Goal: Task Accomplishment & Management: Manage account settings

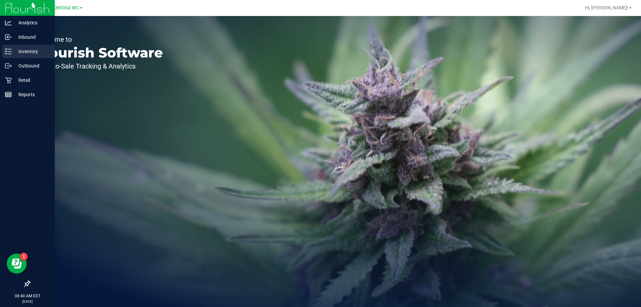
click at [37, 54] on p "Inventory" at bounding box center [32, 51] width 40 height 8
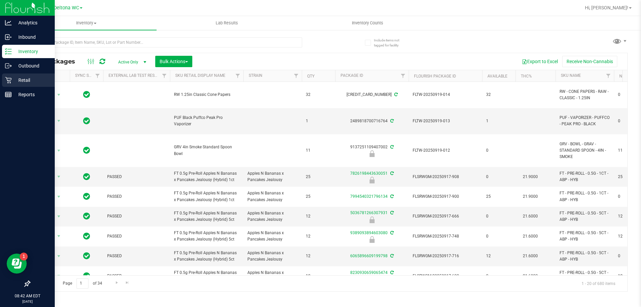
click at [32, 81] on p "Retail" at bounding box center [32, 80] width 40 height 8
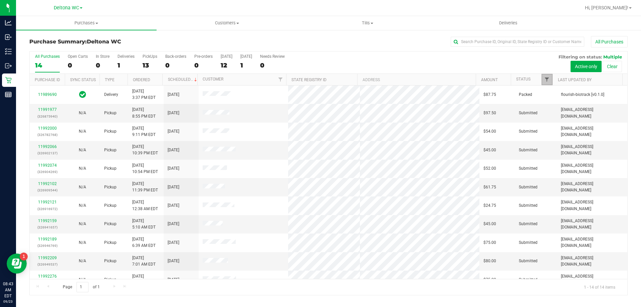
click at [549, 80] on span "Filter" at bounding box center [547, 79] width 5 height 5
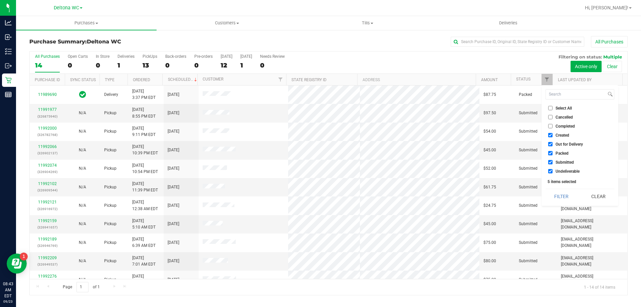
click at [551, 136] on input "Created" at bounding box center [551, 135] width 4 height 4
checkbox input "false"
click at [551, 145] on input "Out for Delivery" at bounding box center [551, 144] width 4 height 4
checkbox input "false"
click at [550, 156] on li "Packed" at bounding box center [580, 153] width 69 height 7
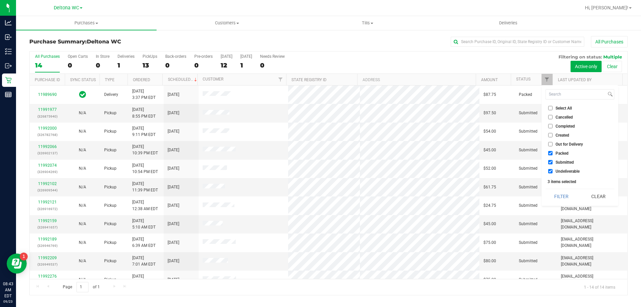
click at [551, 154] on input "Packed" at bounding box center [551, 153] width 4 height 4
checkbox input "false"
click at [551, 170] on input "Undeliverable" at bounding box center [551, 171] width 4 height 4
checkbox input "false"
click at [554, 198] on button "Filter" at bounding box center [562, 196] width 32 height 15
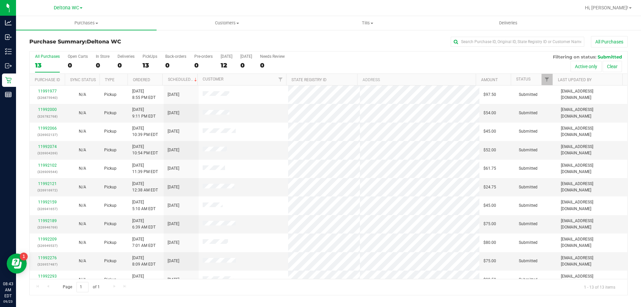
click at [155, 82] on th "Ordered" at bounding box center [145, 80] width 35 height 12
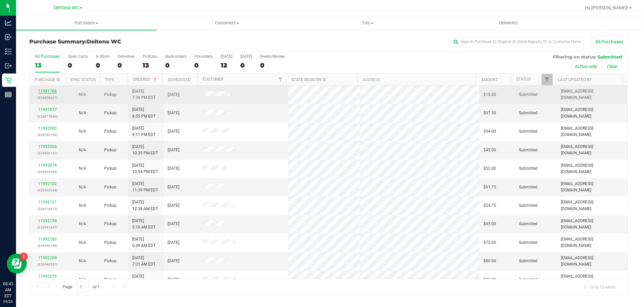
click at [50, 91] on link "11991706" at bounding box center [47, 91] width 19 height 5
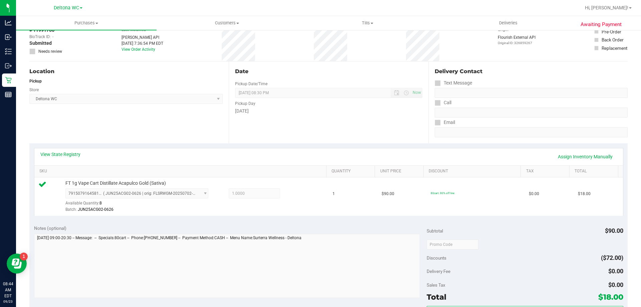
scroll to position [100, 0]
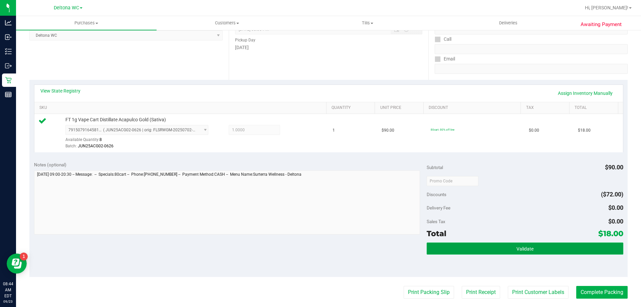
click at [529, 251] on span "Validate" at bounding box center [525, 248] width 17 height 5
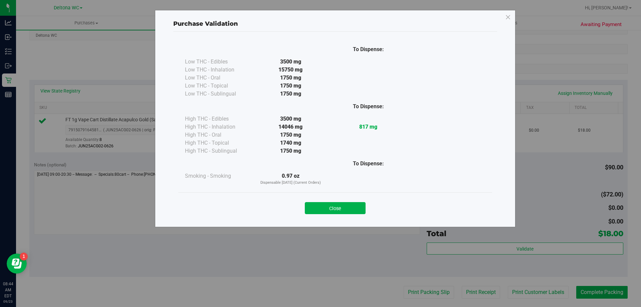
click at [341, 204] on button "Close" at bounding box center [335, 208] width 61 height 12
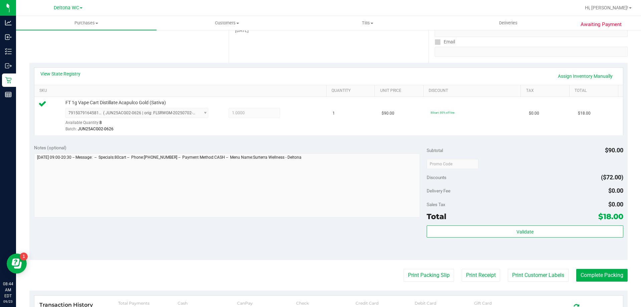
scroll to position [134, 0]
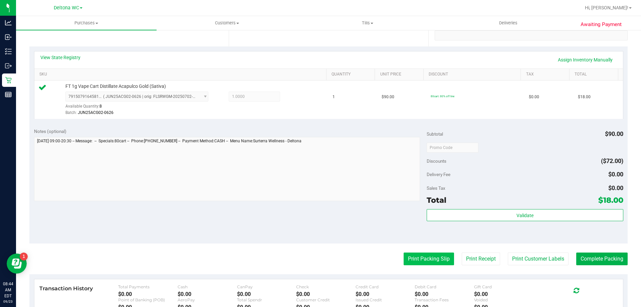
click at [415, 257] on button "Print Packing Slip" at bounding box center [429, 259] width 50 height 13
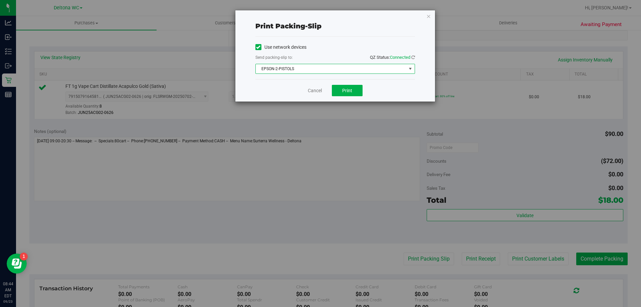
click at [340, 67] on span "EPSON-2-PISTOLS" at bounding box center [331, 68] width 151 height 9
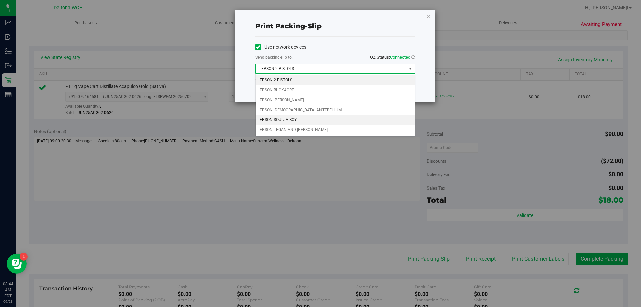
click at [309, 122] on li "EPSON-SOULJA-BOY" at bounding box center [335, 120] width 159 height 10
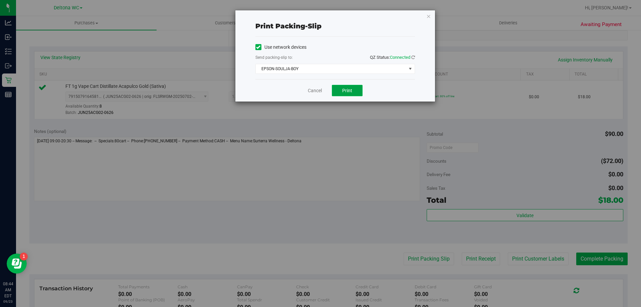
click at [345, 95] on button "Print" at bounding box center [347, 90] width 31 height 11
click at [320, 92] on link "Cancel" at bounding box center [315, 90] width 14 height 7
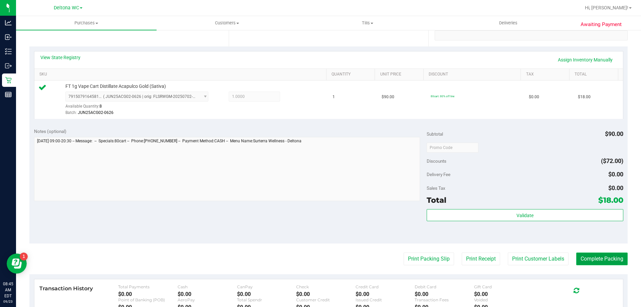
click at [604, 261] on button "Complete Packing" at bounding box center [602, 259] width 51 height 13
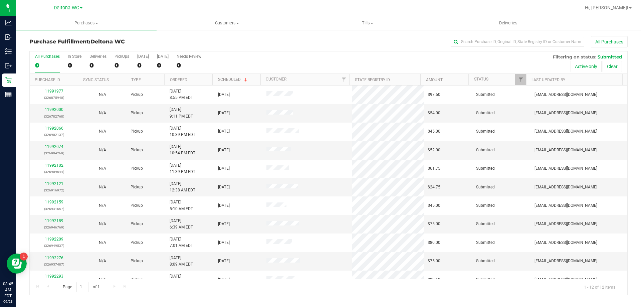
click at [207, 78] on th "Ordered" at bounding box center [188, 80] width 48 height 12
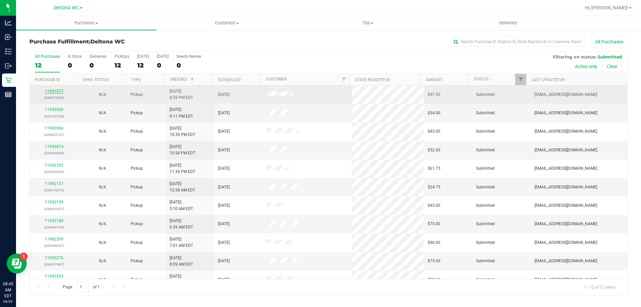
click at [52, 90] on link "11991977" at bounding box center [54, 91] width 19 height 5
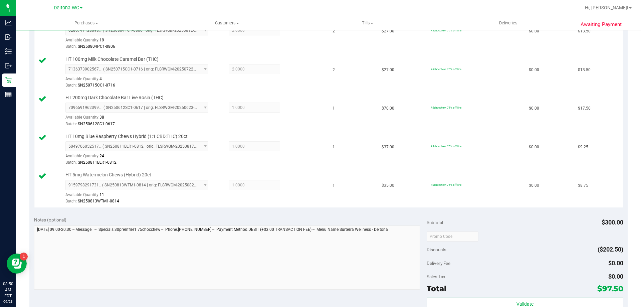
scroll to position [301, 0]
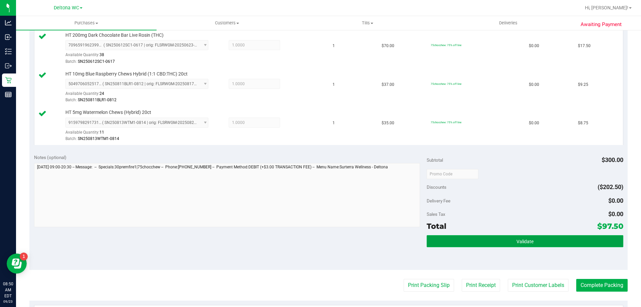
click at [461, 246] on button "Validate" at bounding box center [525, 241] width 196 height 12
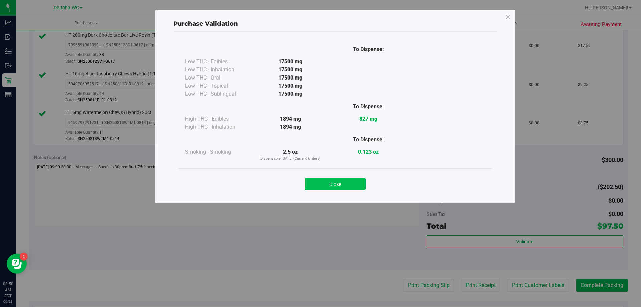
click at [351, 185] on button "Close" at bounding box center [335, 184] width 61 height 12
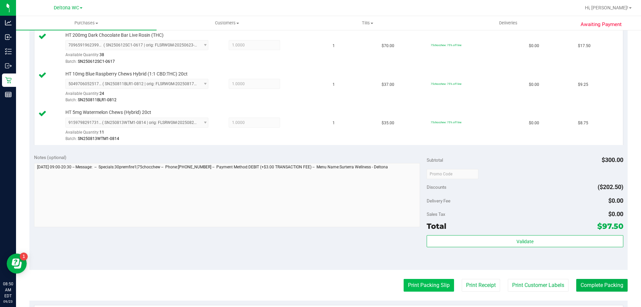
click at [428, 286] on button "Print Packing Slip" at bounding box center [429, 285] width 50 height 13
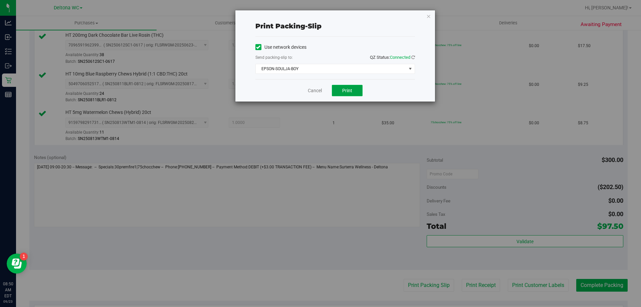
click at [350, 85] on button "Print" at bounding box center [347, 90] width 31 height 11
click at [428, 15] on icon "button" at bounding box center [429, 16] width 5 height 8
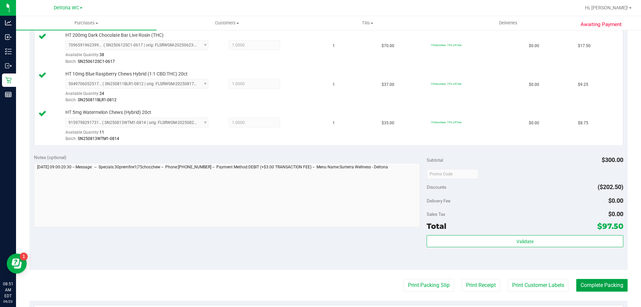
click at [581, 283] on button "Complete Packing" at bounding box center [602, 285] width 51 height 13
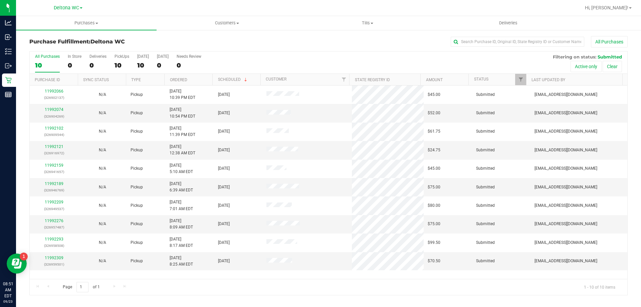
click at [208, 81] on th "Ordered" at bounding box center [188, 80] width 48 height 12
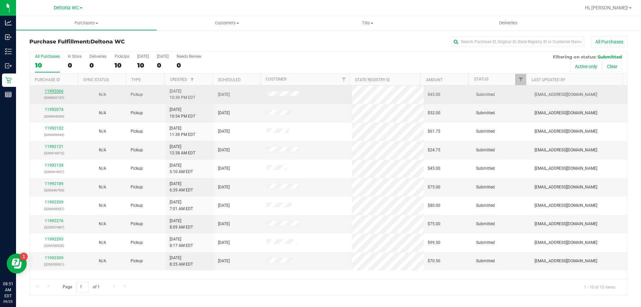
click at [60, 90] on link "11992066" at bounding box center [54, 91] width 19 height 5
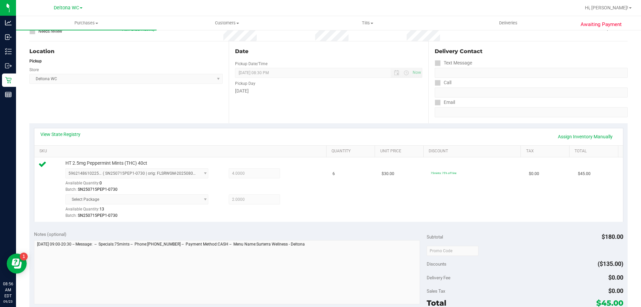
scroll to position [234, 0]
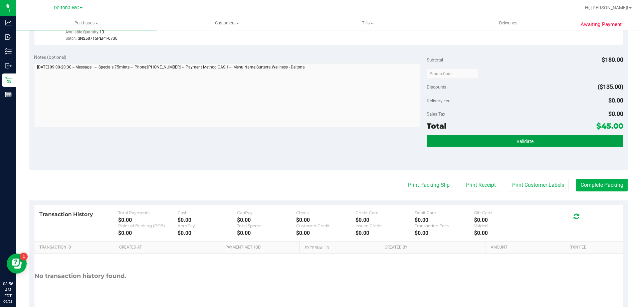
click at [486, 144] on button "Validate" at bounding box center [525, 141] width 196 height 12
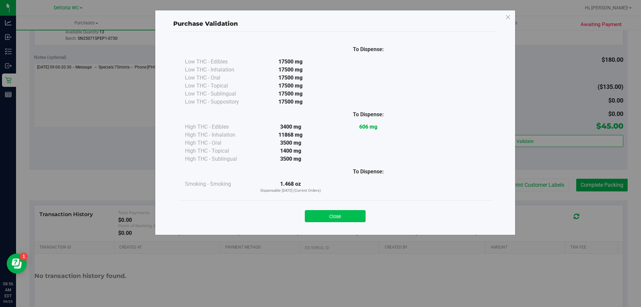
click at [340, 219] on button "Close" at bounding box center [335, 216] width 61 height 12
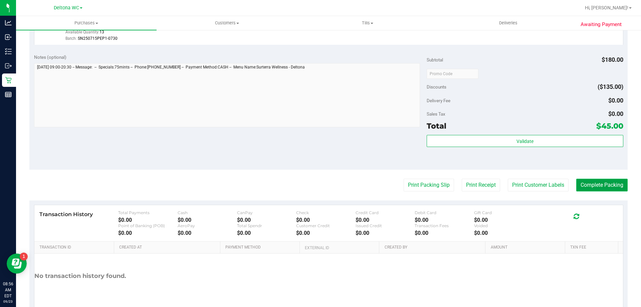
click at [581, 185] on button "Complete Packing" at bounding box center [602, 185] width 51 height 13
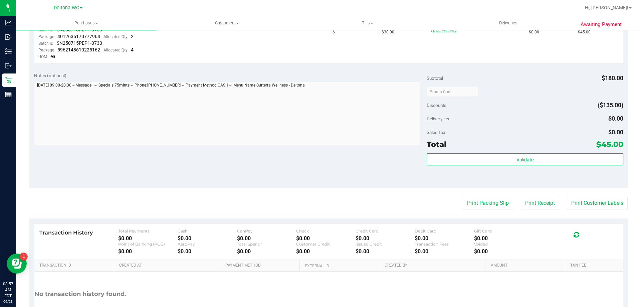
scroll to position [200, 0]
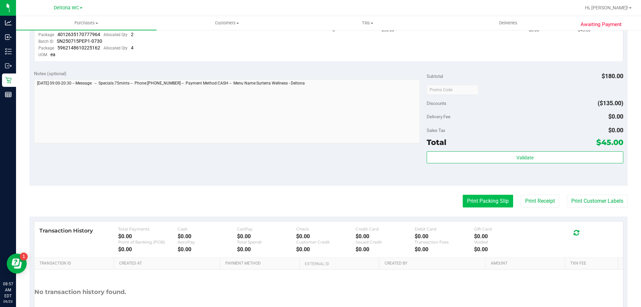
click at [492, 199] on button "Print Packing Slip" at bounding box center [488, 201] width 50 height 13
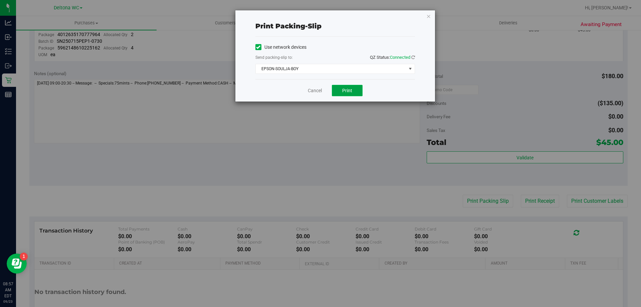
click at [350, 93] on span "Print" at bounding box center [347, 90] width 10 height 5
click at [317, 89] on link "Cancel" at bounding box center [315, 90] width 14 height 7
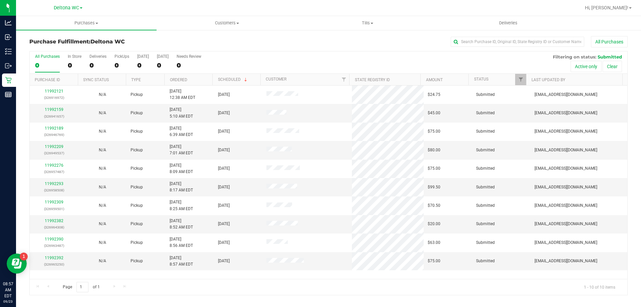
click at [200, 82] on th "Ordered" at bounding box center [188, 80] width 48 height 12
click at [58, 109] on link "11992159" at bounding box center [54, 109] width 19 height 5
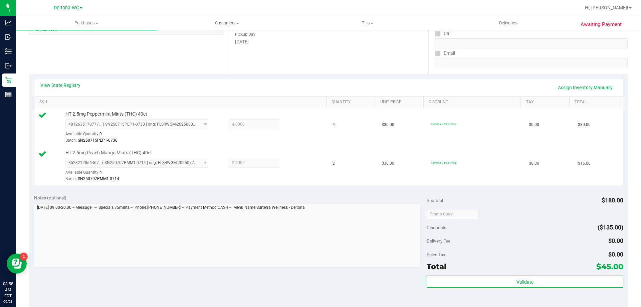
scroll to position [167, 0]
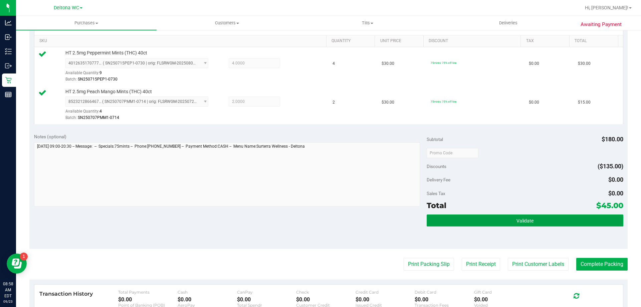
click at [480, 218] on button "Validate" at bounding box center [525, 220] width 196 height 12
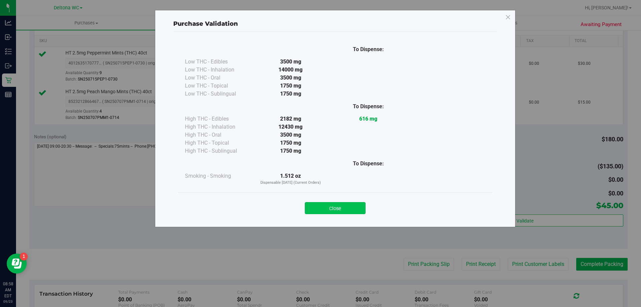
click at [360, 209] on button "Close" at bounding box center [335, 208] width 61 height 12
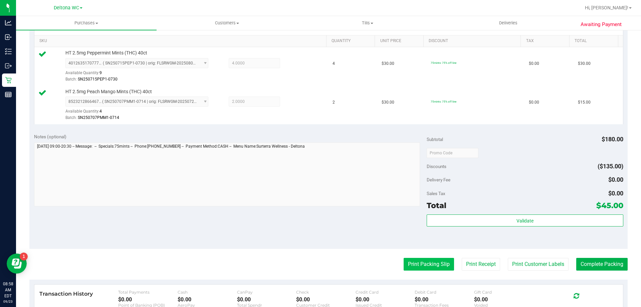
click at [423, 264] on button "Print Packing Slip" at bounding box center [429, 264] width 50 height 13
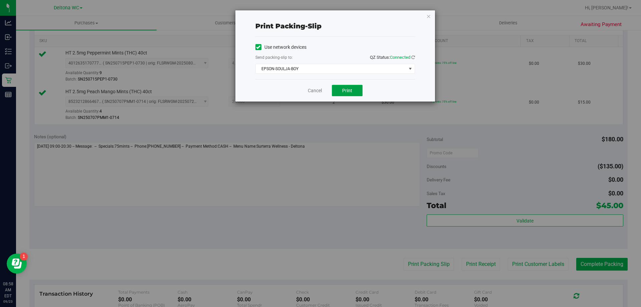
click at [351, 88] on span "Print" at bounding box center [347, 90] width 10 height 5
click at [316, 88] on link "Cancel" at bounding box center [315, 90] width 14 height 7
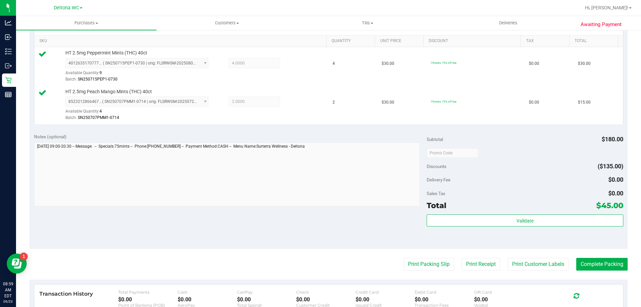
click at [600, 275] on purchase-details "Back Edit Purchase Cancel Purchase View Profile # 11992159 BioTrack ID: - Submi…" at bounding box center [328, 137] width 599 height 536
click at [600, 258] on button "Complete Packing" at bounding box center [602, 264] width 51 height 13
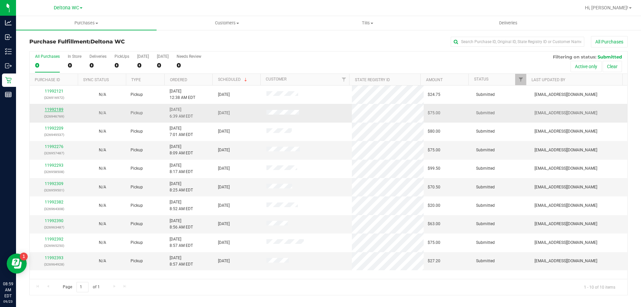
click at [49, 111] on link "11992189" at bounding box center [54, 109] width 19 height 5
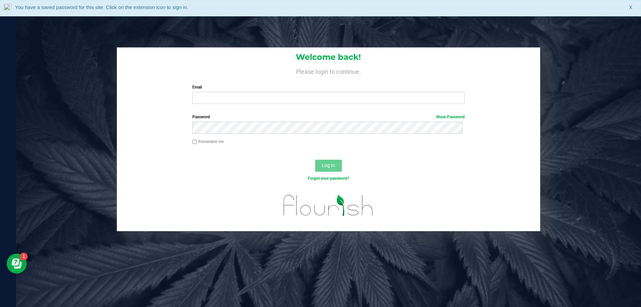
click at [631, 8] on span "X" at bounding box center [630, 8] width 3 height 8
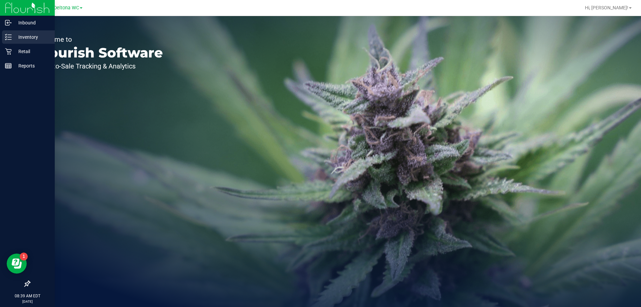
click at [35, 40] on p "Inventory" at bounding box center [32, 37] width 40 height 8
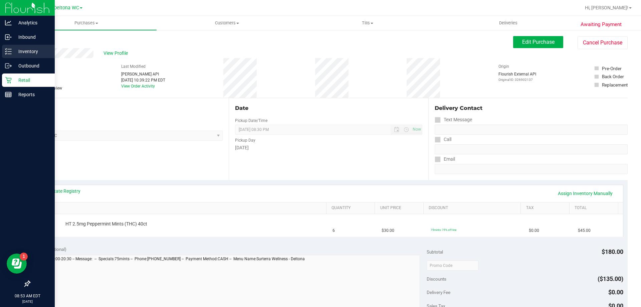
click at [40, 50] on p "Inventory" at bounding box center [32, 51] width 40 height 8
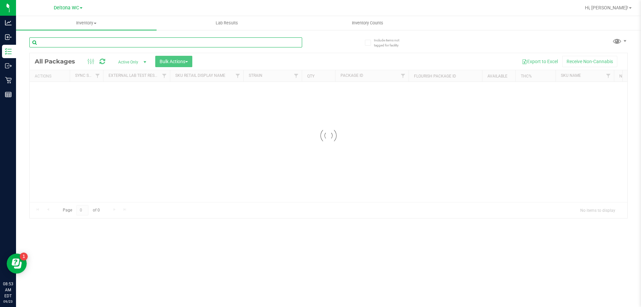
click at [133, 43] on input "text" at bounding box center [165, 42] width 273 height 10
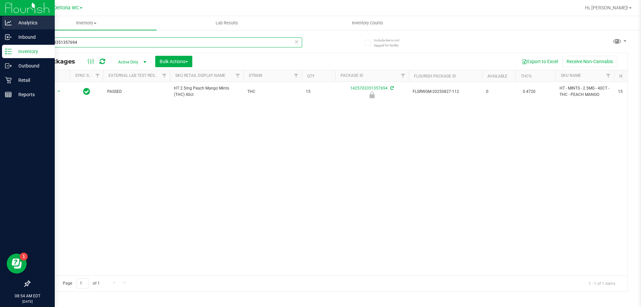
drag, startPoint x: 96, startPoint y: 44, endPoint x: 0, endPoint y: 30, distance: 96.7
click at [0, 30] on div "Analytics Inbound Inventory Outbound Retail Reports 08:54 AM EDT 09/23/2025 09/…" at bounding box center [320, 153] width 641 height 307
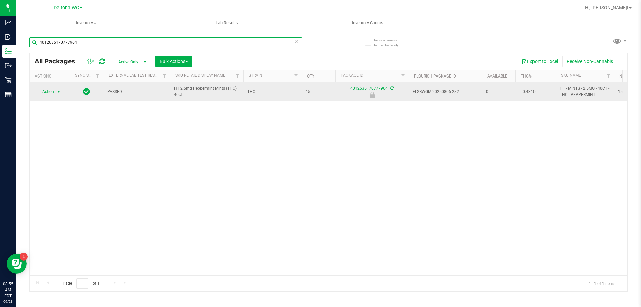
type input "4012635170777964"
click at [48, 93] on span "Action" at bounding box center [45, 91] width 18 height 9
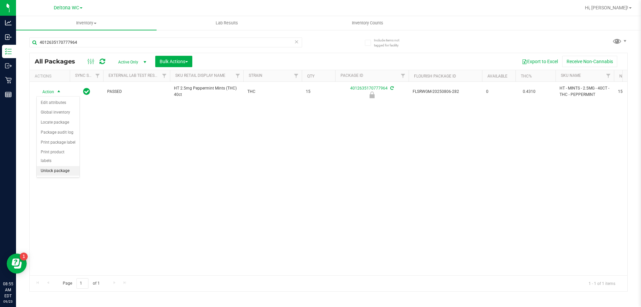
click at [54, 166] on li "Unlock package" at bounding box center [58, 171] width 43 height 10
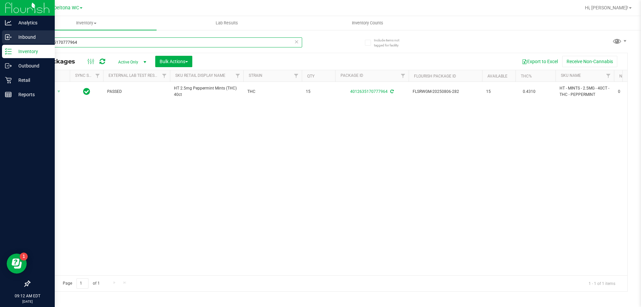
drag, startPoint x: 62, startPoint y: 42, endPoint x: 0, endPoint y: 34, distance: 62.7
click at [0, 41] on div "Analytics Inbound Inventory Outbound Retail Reports 09:12 AM EDT 09/23/2025 09/…" at bounding box center [320, 153] width 641 height 307
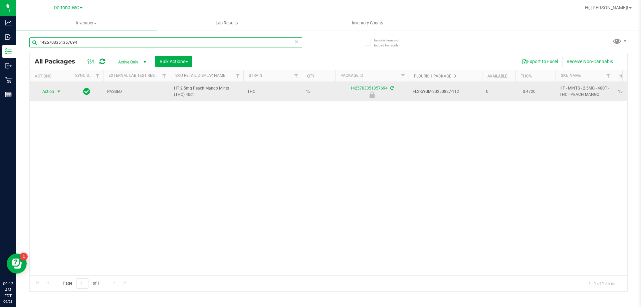
type input "1425703351357694"
click at [59, 92] on span "select" at bounding box center [58, 91] width 5 height 5
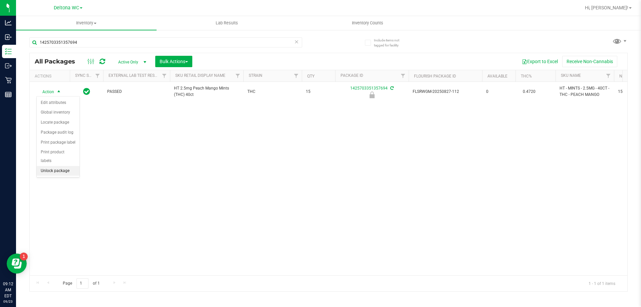
click at [58, 166] on li "Unlock package" at bounding box center [58, 171] width 43 height 10
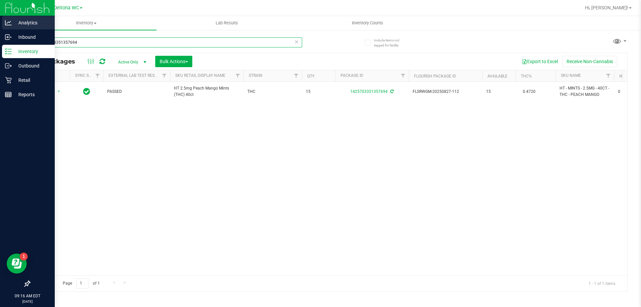
drag, startPoint x: 117, startPoint y: 44, endPoint x: 0, endPoint y: 19, distance: 119.7
click at [0, 19] on div "Analytics Inbound Inventory Outbound Retail Reports 09:16 AM EDT 09/23/2025 09/…" at bounding box center [320, 153] width 641 height 307
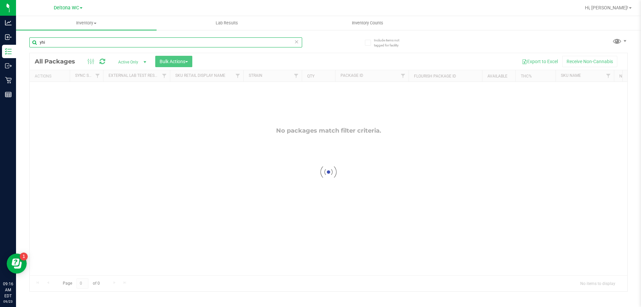
type input "yhi"
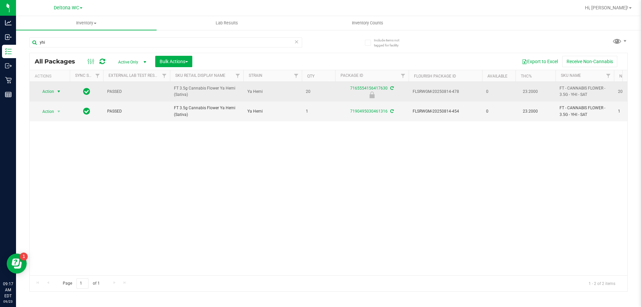
click at [52, 88] on span "Action" at bounding box center [45, 91] width 18 height 9
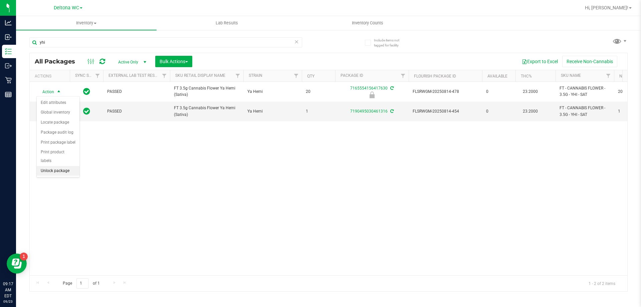
click at [60, 166] on li "Unlock package" at bounding box center [58, 171] width 43 height 10
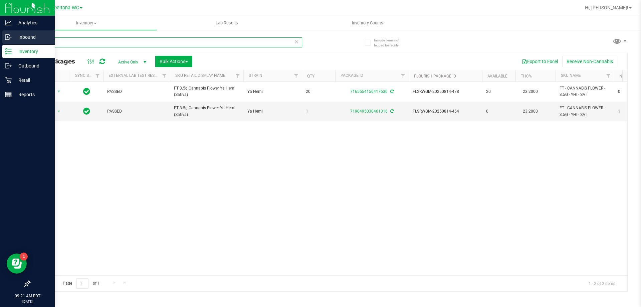
drag, startPoint x: 66, startPoint y: 45, endPoint x: 0, endPoint y: 35, distance: 66.5
click at [0, 35] on div "Analytics Inbound Inventory Outbound Retail Reports 09:21 AM EDT 09/23/2025 09/…" at bounding box center [320, 153] width 641 height 307
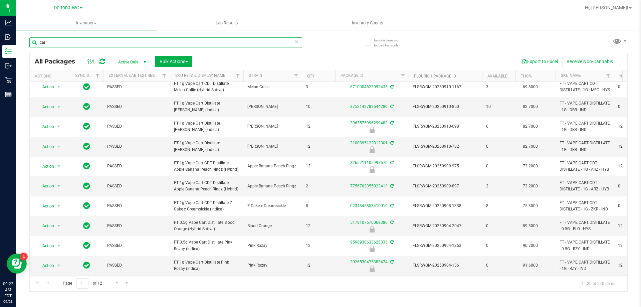
scroll to position [239, 0]
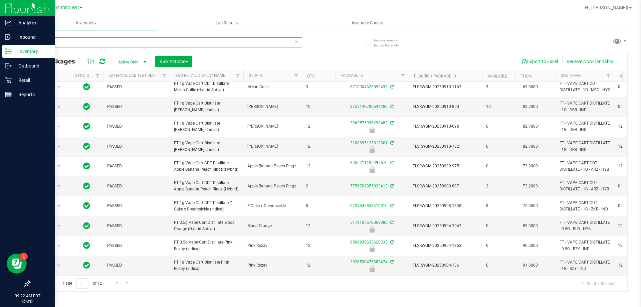
drag, startPoint x: 92, startPoint y: 46, endPoint x: 0, endPoint y: 46, distance: 91.5
click at [0, 46] on div "Analytics Inbound Inventory Outbound Retail Reports 09:22 AM EDT 09/23/2025 09/…" at bounding box center [320, 153] width 641 height 307
type input "milk"
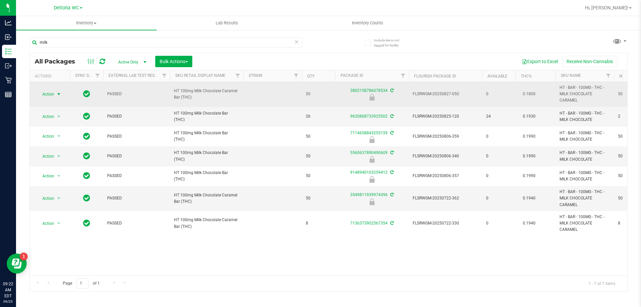
click at [53, 91] on span "Action" at bounding box center [45, 94] width 18 height 9
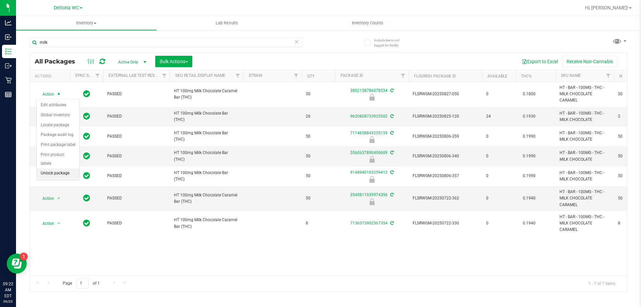
click at [48, 168] on li "Unlock package" at bounding box center [58, 173] width 43 height 10
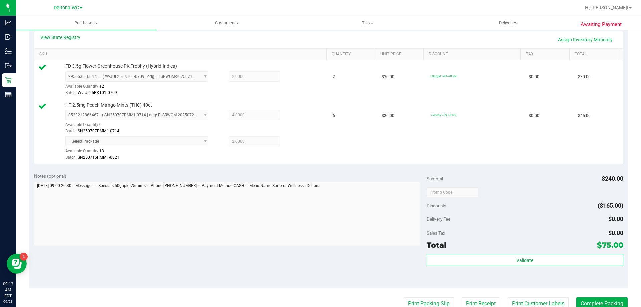
scroll to position [304, 0]
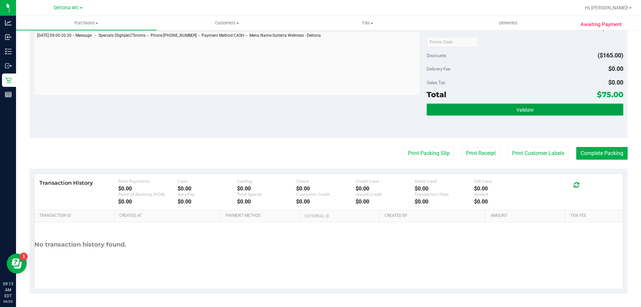
drag, startPoint x: 438, startPoint y: 108, endPoint x: 434, endPoint y: 110, distance: 4.2
click at [438, 109] on button "Validate" at bounding box center [525, 110] width 196 height 12
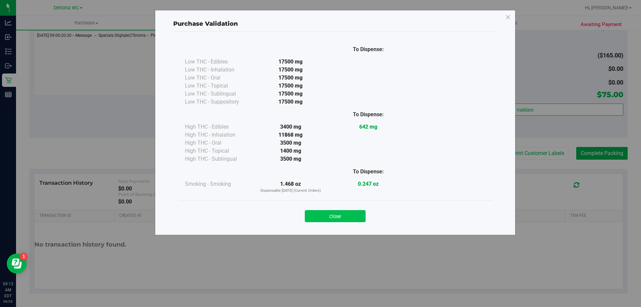
click at [341, 214] on button "Close" at bounding box center [335, 216] width 61 height 12
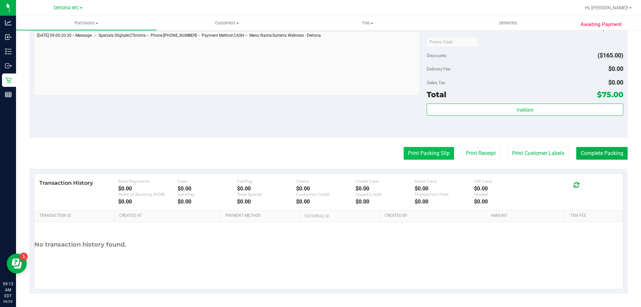
click at [424, 154] on button "Print Packing Slip" at bounding box center [429, 153] width 50 height 13
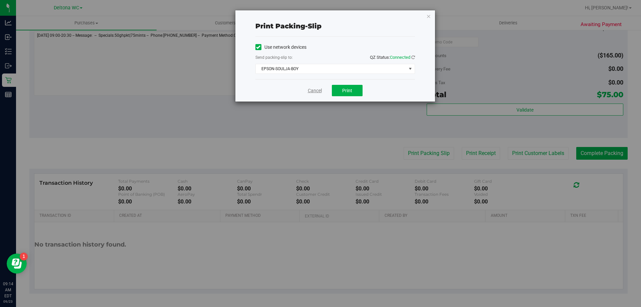
click at [313, 90] on link "Cancel" at bounding box center [315, 90] width 14 height 7
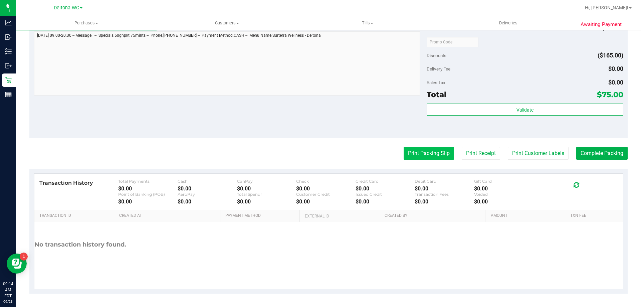
click at [433, 155] on button "Print Packing Slip" at bounding box center [429, 153] width 50 height 13
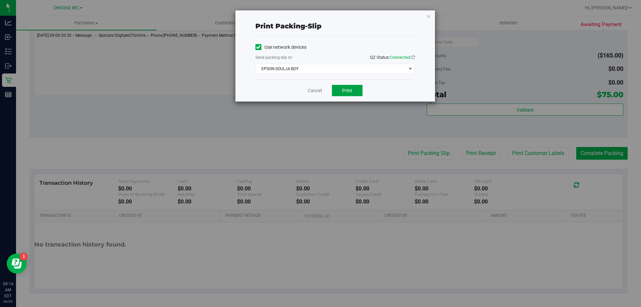
click at [353, 89] on button "Print" at bounding box center [347, 90] width 31 height 11
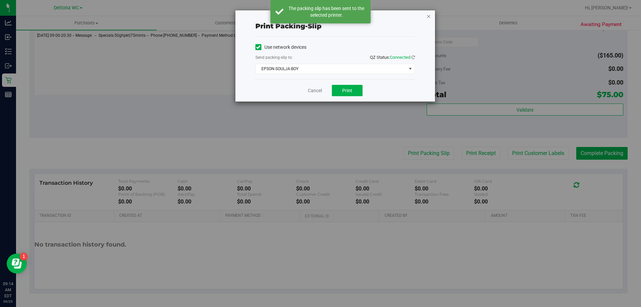
click at [431, 18] on icon "button" at bounding box center [429, 16] width 5 height 8
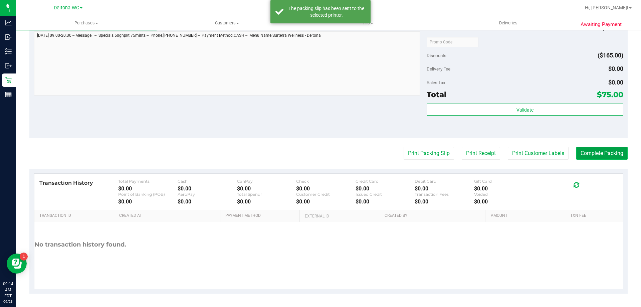
click at [586, 156] on button "Complete Packing" at bounding box center [602, 153] width 51 height 13
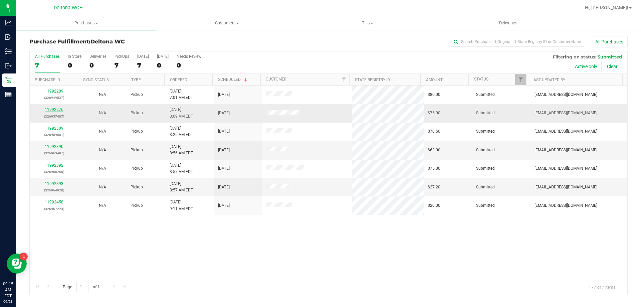
click at [59, 108] on link "11992276" at bounding box center [54, 109] width 19 height 5
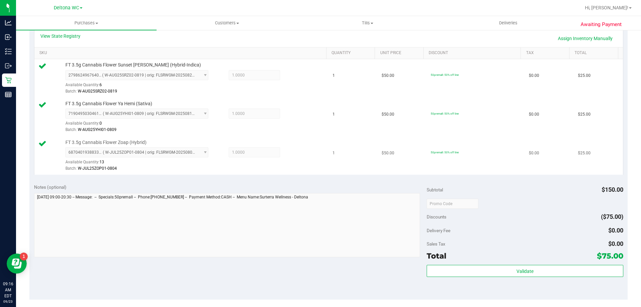
scroll to position [167, 0]
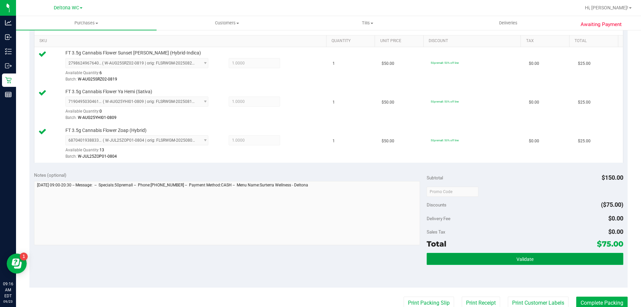
click at [472, 255] on button "Validate" at bounding box center [525, 259] width 196 height 12
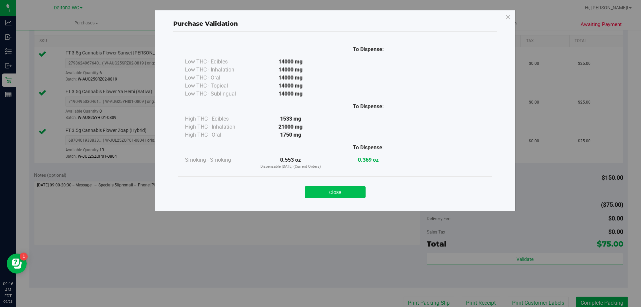
click at [359, 195] on button "Close" at bounding box center [335, 192] width 61 height 12
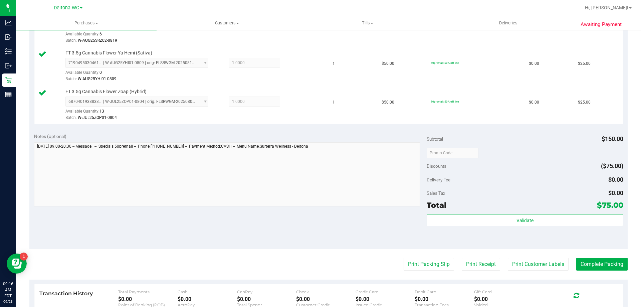
scroll to position [267, 0]
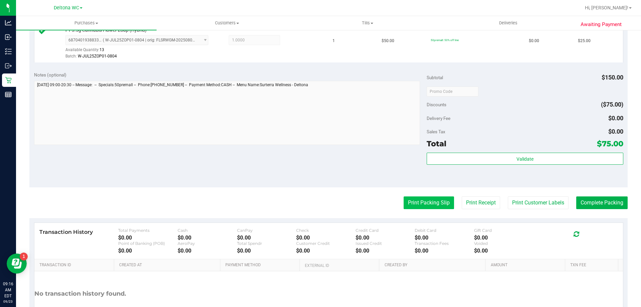
click at [435, 203] on button "Print Packing Slip" at bounding box center [429, 202] width 50 height 13
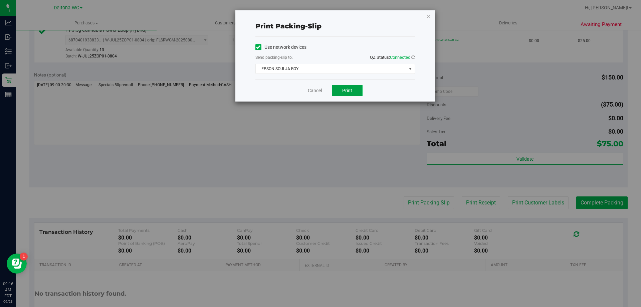
click at [354, 87] on button "Print" at bounding box center [347, 90] width 31 height 11
click at [315, 91] on link "Cancel" at bounding box center [315, 90] width 14 height 7
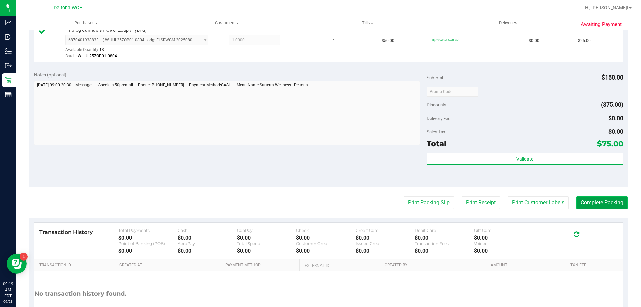
click at [601, 208] on button "Complete Packing" at bounding box center [602, 202] width 51 height 13
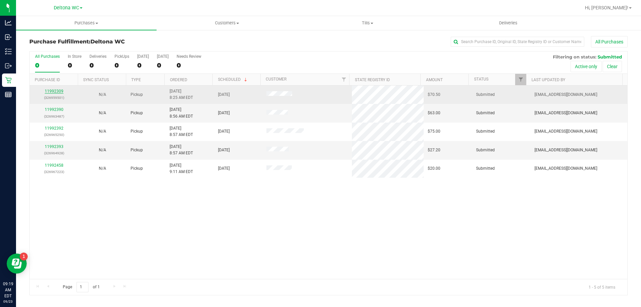
click at [56, 92] on link "11992309" at bounding box center [54, 91] width 19 height 5
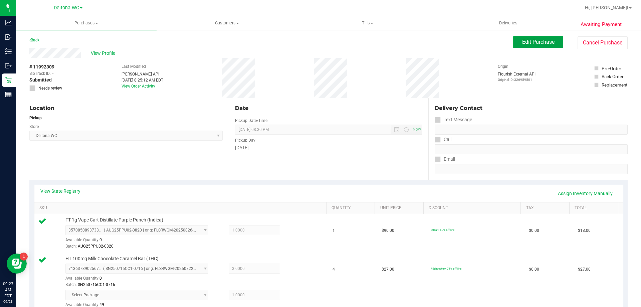
click at [552, 44] on button "Edit Purchase" at bounding box center [538, 42] width 50 height 12
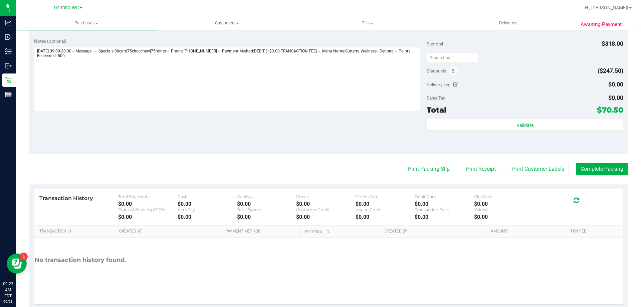
scroll to position [280, 0]
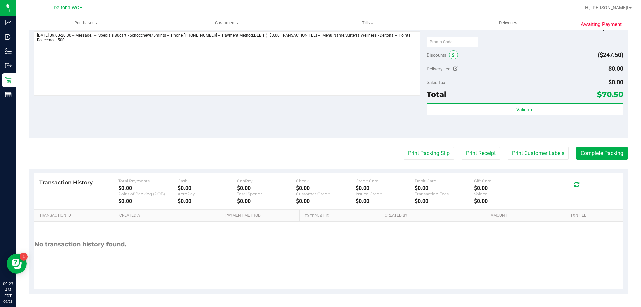
click at [454, 56] on span at bounding box center [453, 54] width 9 height 9
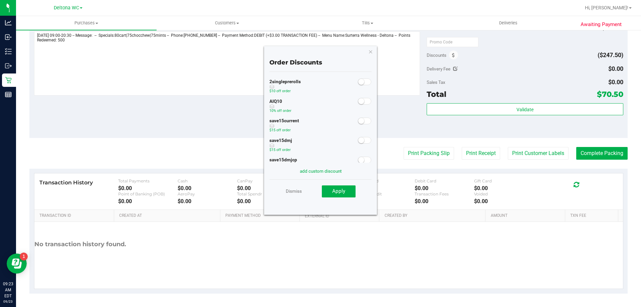
click at [358, 98] on span at bounding box center [364, 101] width 13 height 7
click at [340, 193] on span "Apply" at bounding box center [338, 191] width 13 height 6
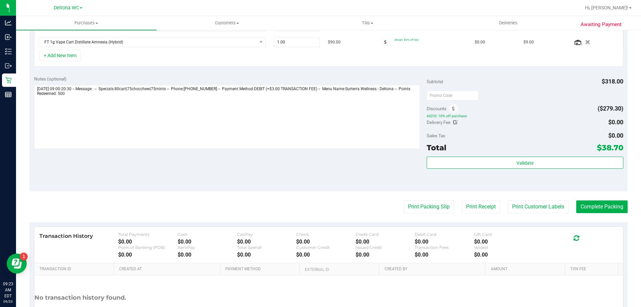
scroll to position [247, 0]
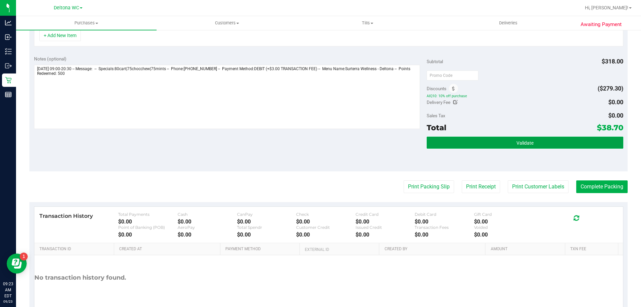
click at [576, 145] on button "Validate" at bounding box center [525, 143] width 196 height 12
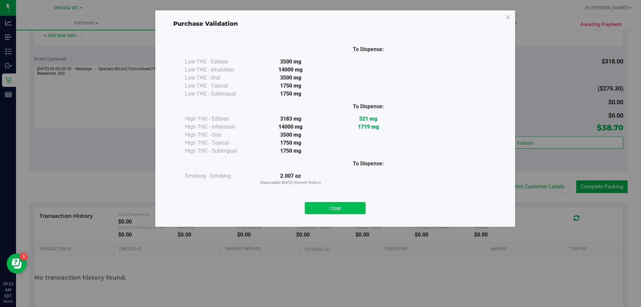
click at [320, 203] on button "Close" at bounding box center [335, 208] width 61 height 12
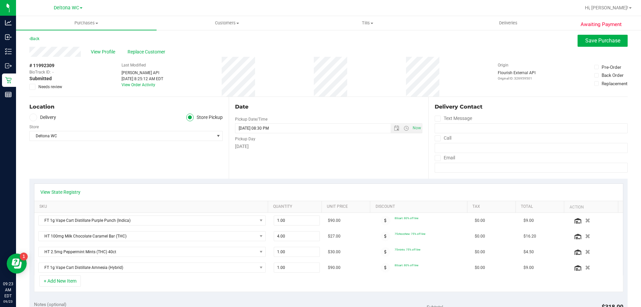
scroll to position [0, 0]
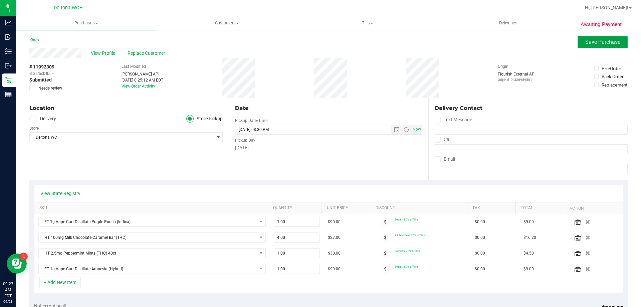
click at [586, 44] on span "Save Purchase" at bounding box center [603, 42] width 35 height 6
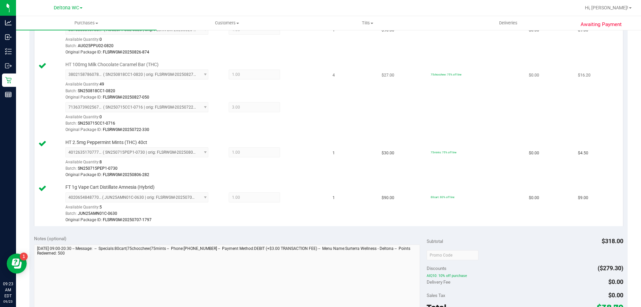
scroll to position [367, 0]
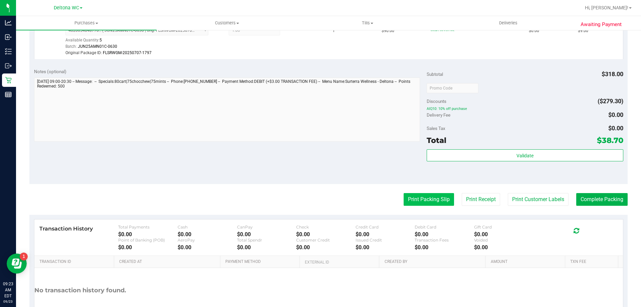
click at [435, 200] on button "Print Packing Slip" at bounding box center [429, 199] width 50 height 13
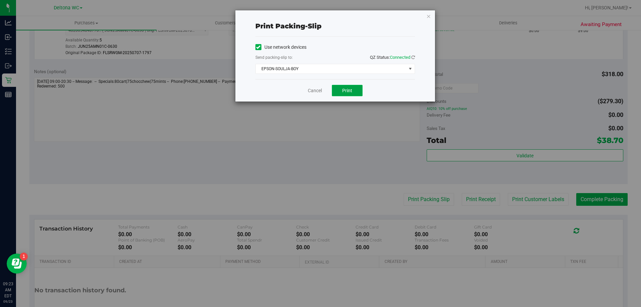
click at [349, 93] on span "Print" at bounding box center [347, 90] width 10 height 5
click at [315, 91] on link "Cancel" at bounding box center [315, 90] width 14 height 7
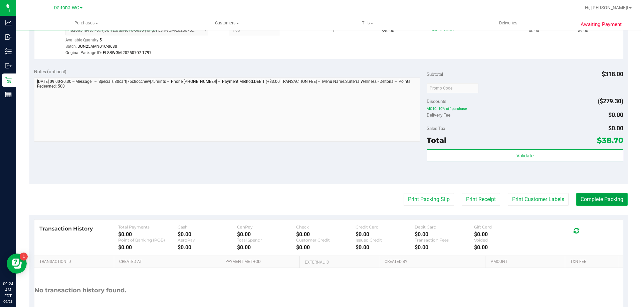
click at [592, 204] on button "Complete Packing" at bounding box center [602, 199] width 51 height 13
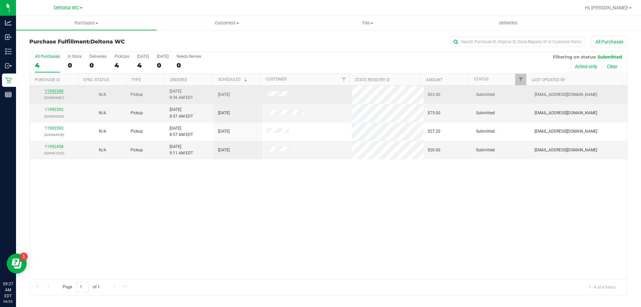
click at [53, 90] on link "11992390" at bounding box center [54, 91] width 19 height 5
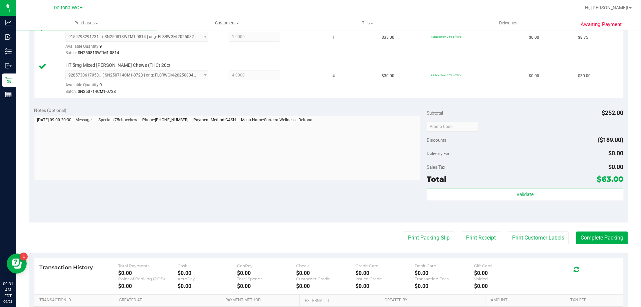
scroll to position [334, 0]
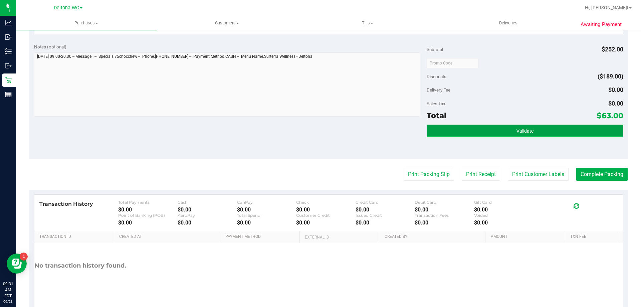
click at [547, 129] on button "Validate" at bounding box center [525, 131] width 196 height 12
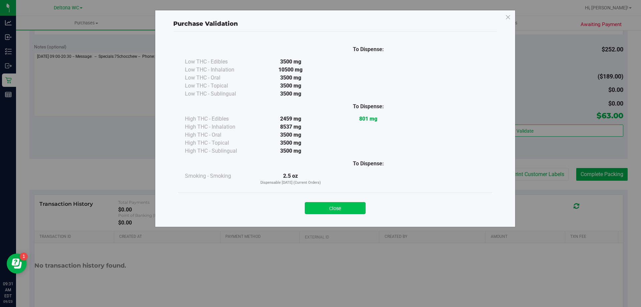
click at [318, 208] on button "Close" at bounding box center [335, 208] width 61 height 12
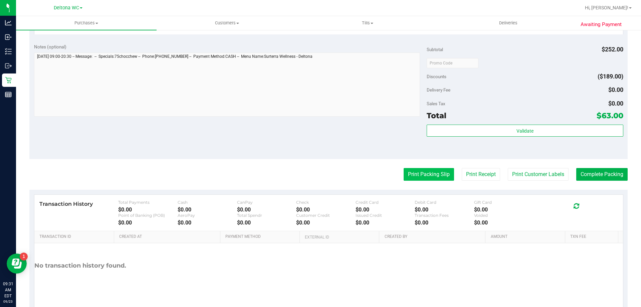
click at [432, 178] on button "Print Packing Slip" at bounding box center [429, 174] width 50 height 13
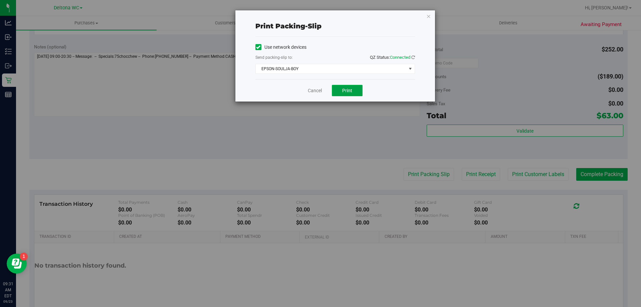
click at [338, 88] on button "Print" at bounding box center [347, 90] width 31 height 11
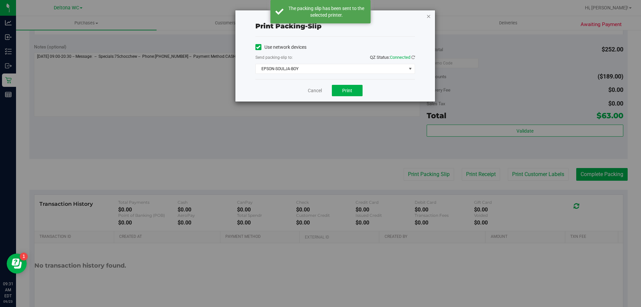
click at [430, 16] on icon "button" at bounding box center [429, 16] width 5 height 8
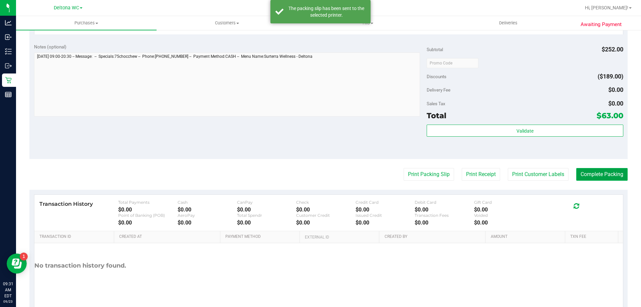
click at [600, 172] on button "Complete Packing" at bounding box center [602, 174] width 51 height 13
